Goal: Check status: Check status

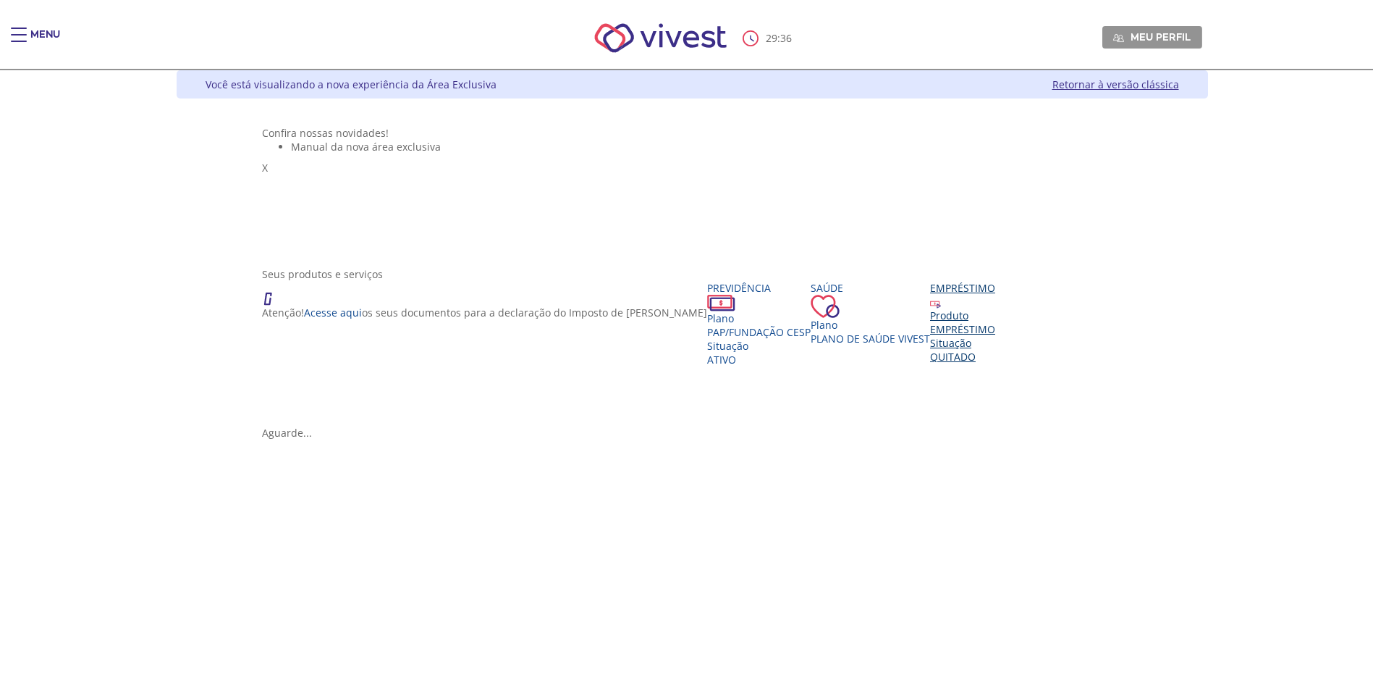
click at [930, 336] on div "EMPRÉSTIMO" at bounding box center [962, 329] width 65 height 14
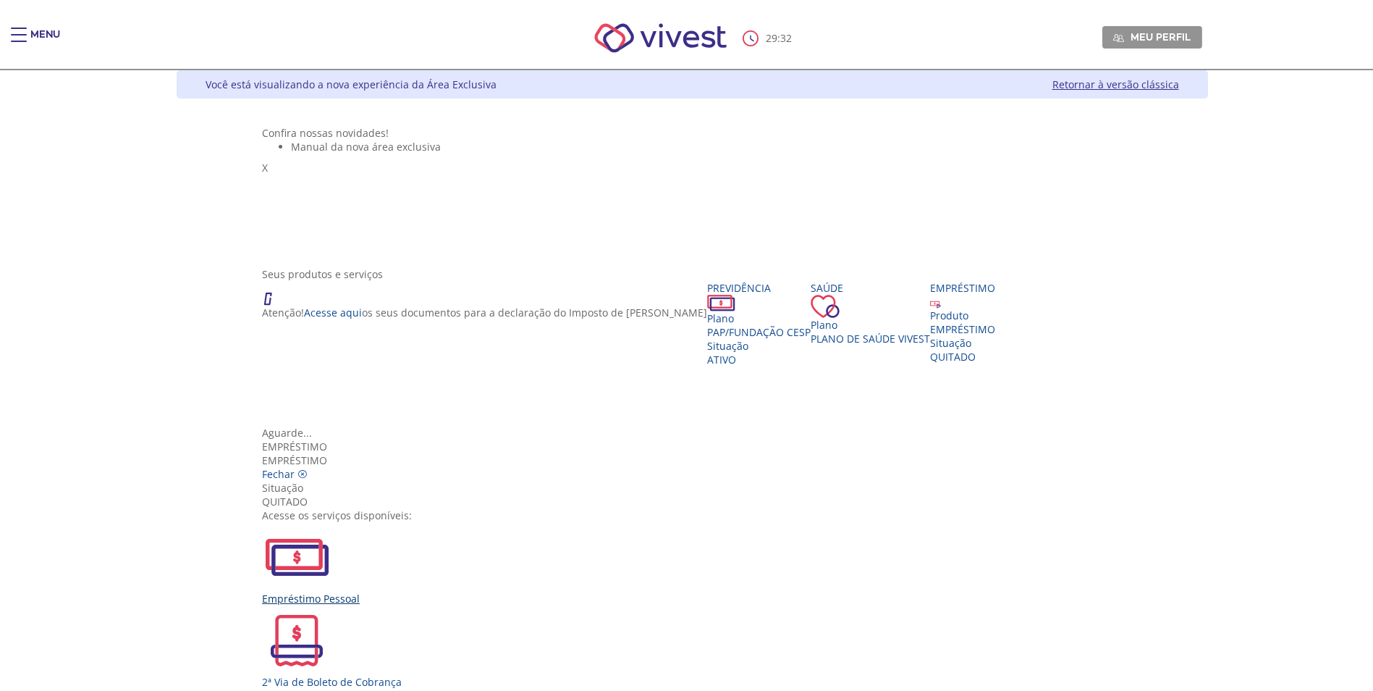
click at [332, 522] on img "Vivest" at bounding box center [297, 557] width 70 height 70
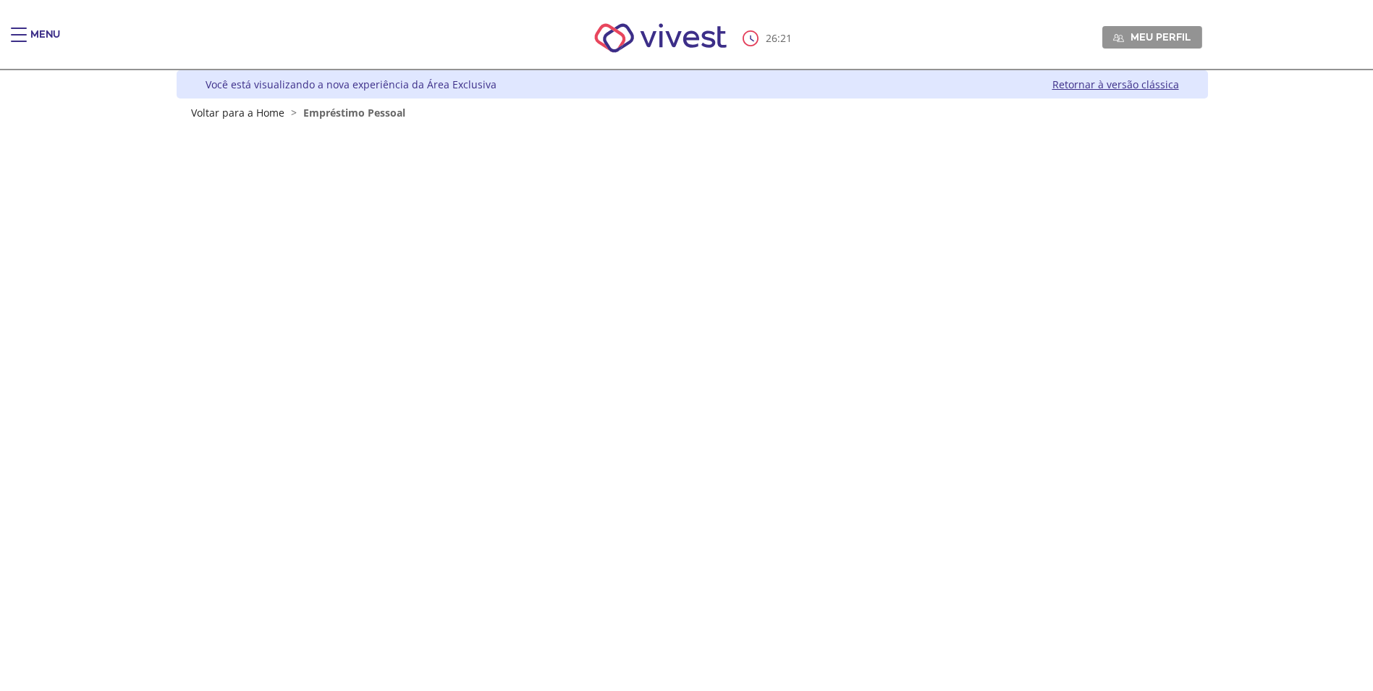
click at [16, 38] on div "Main header" at bounding box center [19, 42] width 16 height 29
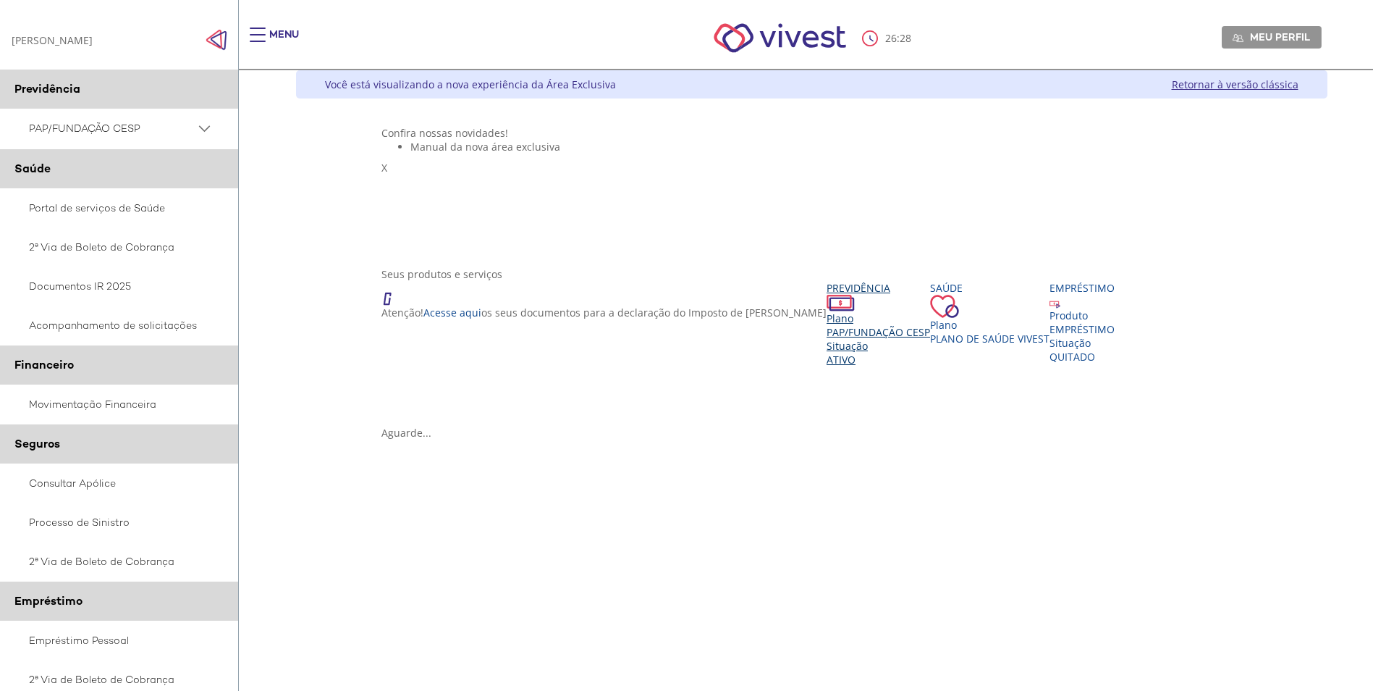
click at [827, 339] on span "PAP/FUNDAÇÃO CESP" at bounding box center [879, 332] width 104 height 14
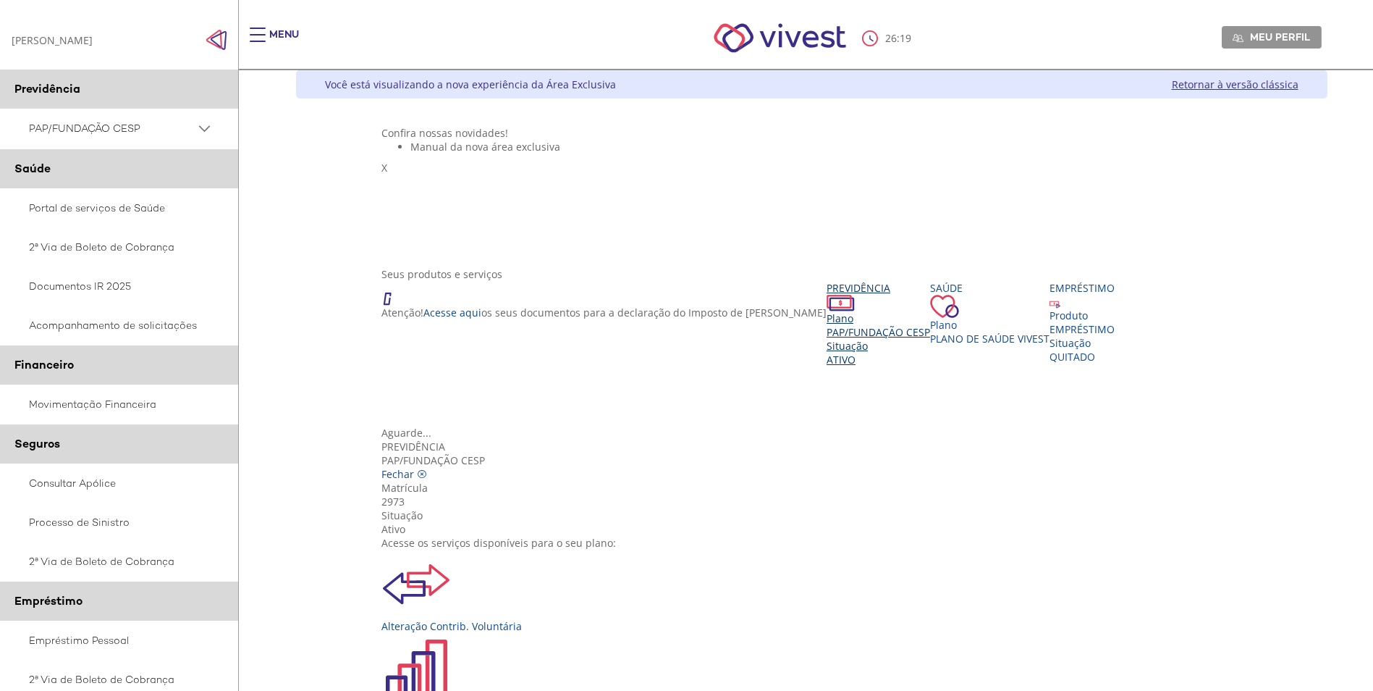
scroll to position [145, 0]
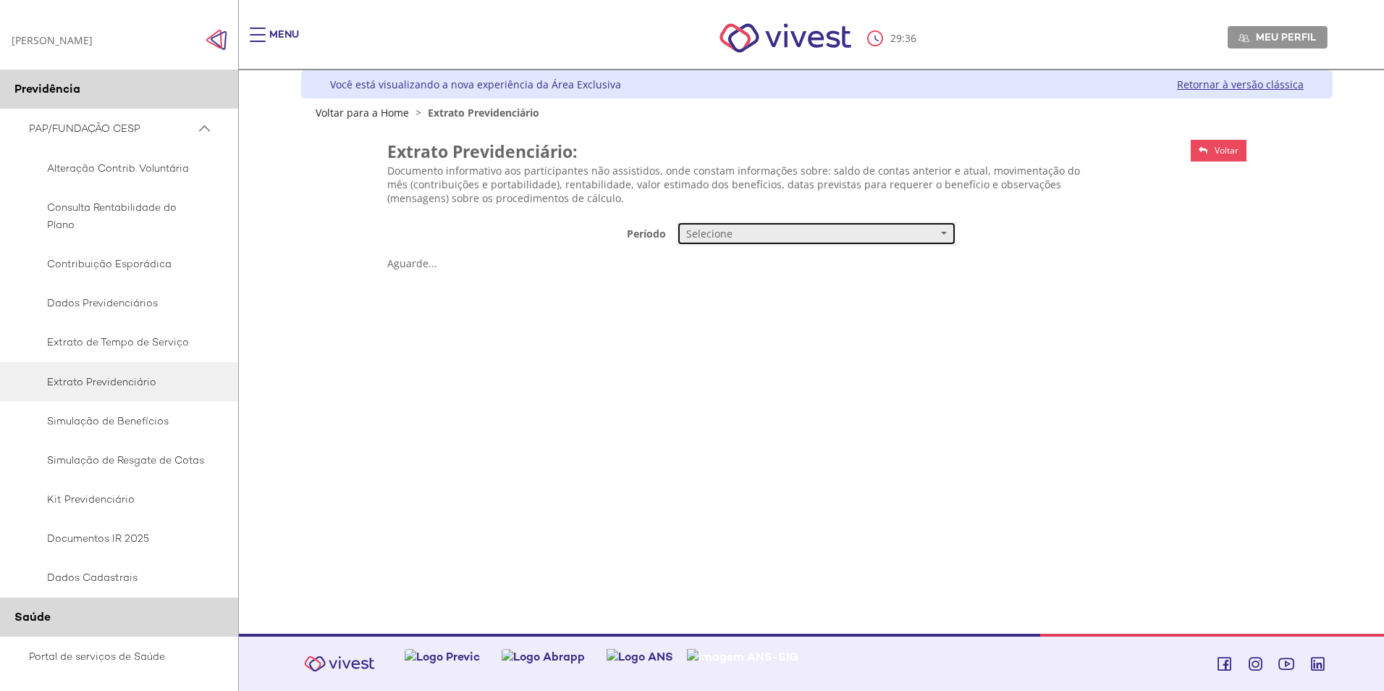
click at [885, 245] on button "Selecione" at bounding box center [816, 234] width 279 height 25
click at [785, 268] on link "Mensal" at bounding box center [817, 260] width 278 height 25
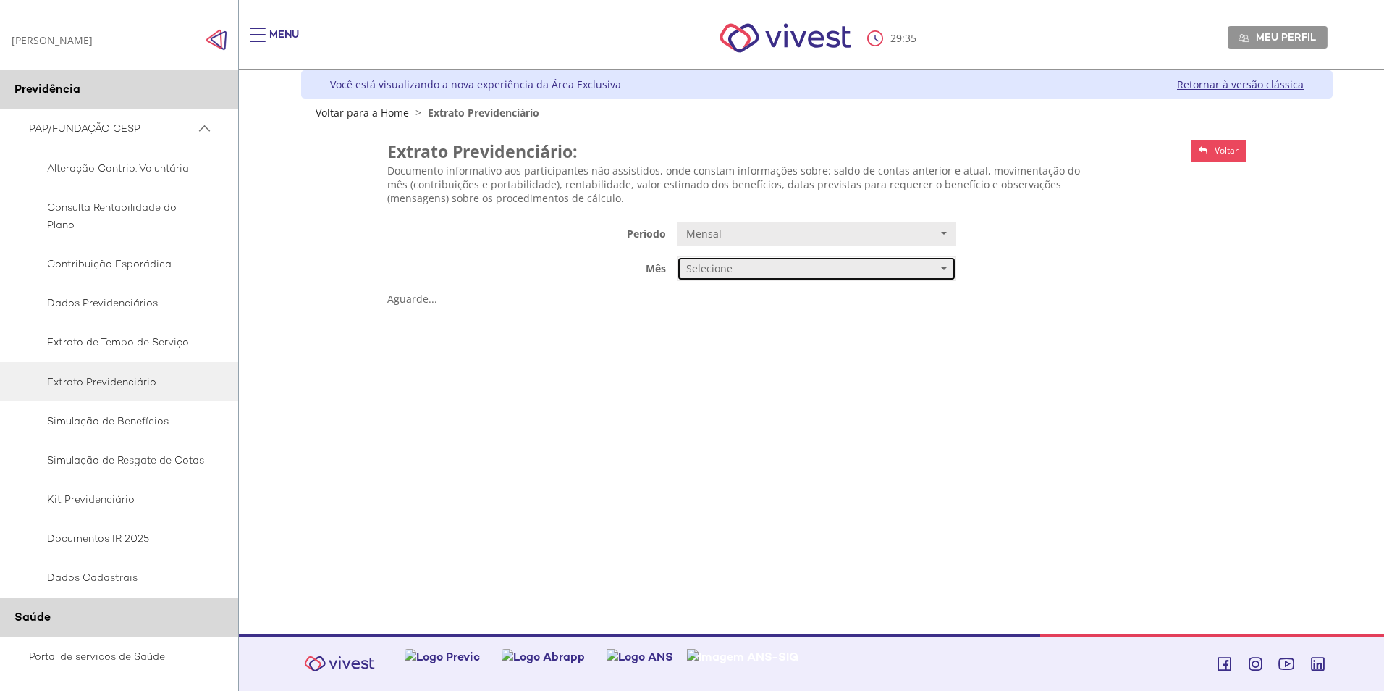
click at [751, 271] on span "Selecione" at bounding box center [811, 268] width 251 height 14
click at [735, 299] on span "AGOSTO/2025" at bounding box center [717, 296] width 59 height 11
